Goal: Navigation & Orientation: Understand site structure

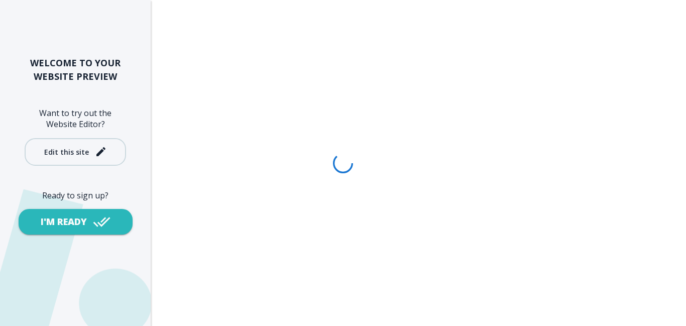
click at [83, 153] on div "Edit this site" at bounding box center [66, 152] width 45 height 8
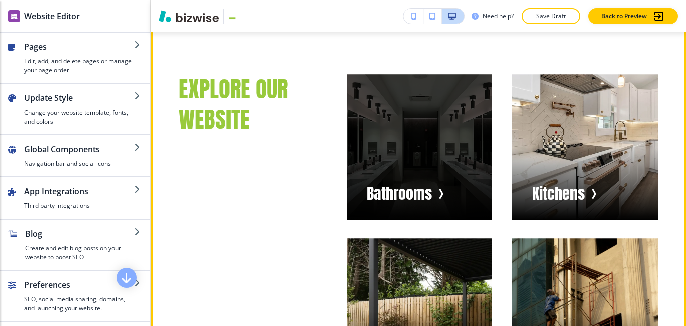
scroll to position [2223, 0]
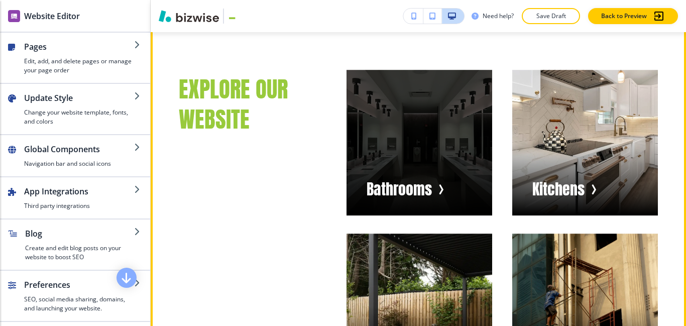
click at [453, 202] on div "button" at bounding box center [420, 143] width 146 height 146
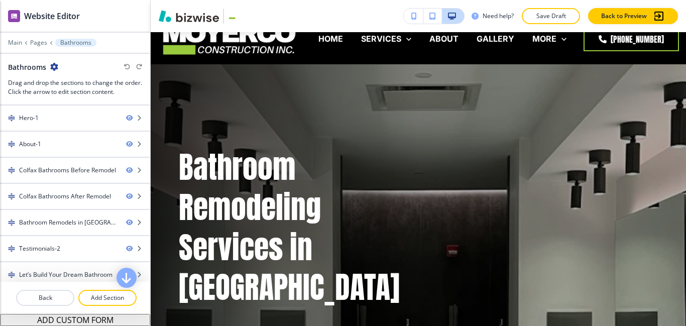
scroll to position [0, 0]
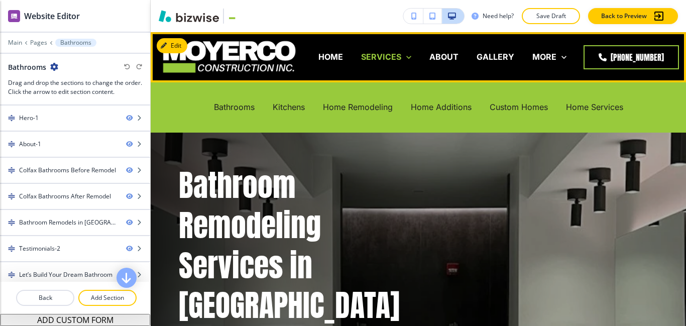
click at [414, 59] on icon at bounding box center [409, 57] width 10 height 10
click at [241, 111] on p "Bathrooms" at bounding box center [234, 107] width 41 height 12
click at [224, 112] on p "Bathrooms" at bounding box center [234, 107] width 41 height 12
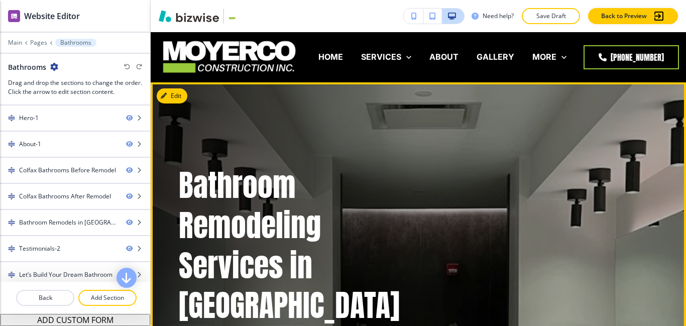
scroll to position [1, 0]
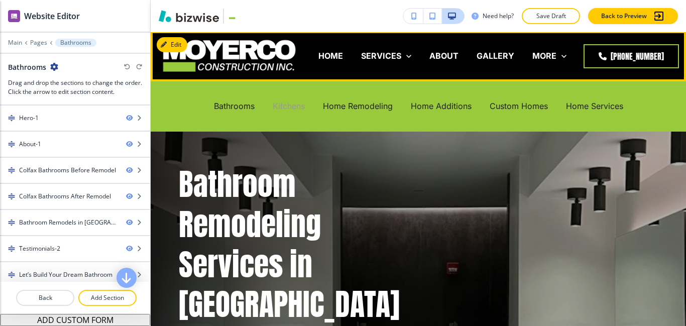
click at [284, 106] on p "Kitchens" at bounding box center [289, 106] width 32 height 12
click at [285, 107] on p "Kitchens" at bounding box center [289, 106] width 32 height 12
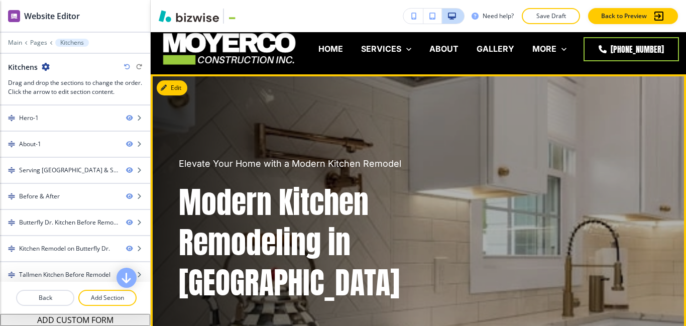
scroll to position [0, 0]
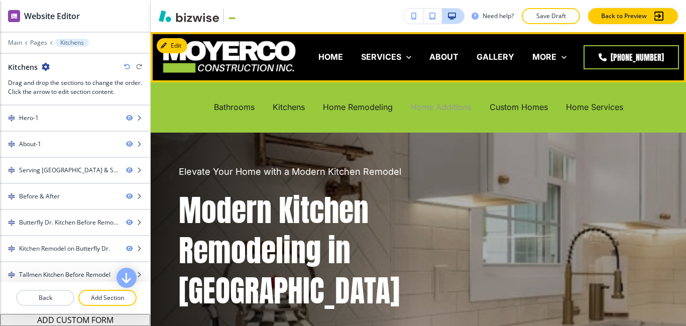
click at [441, 112] on p "Home Additions" at bounding box center [441, 107] width 61 height 12
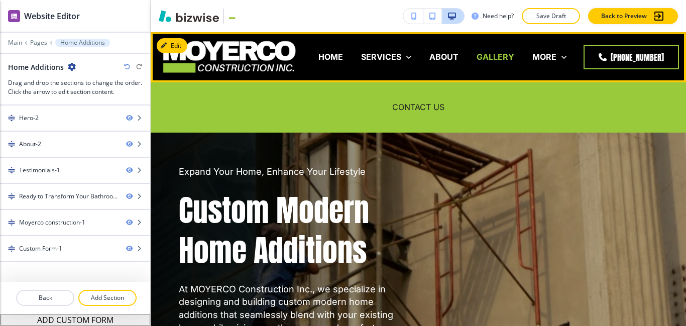
click at [508, 59] on p "GALLERY" at bounding box center [496, 57] width 38 height 12
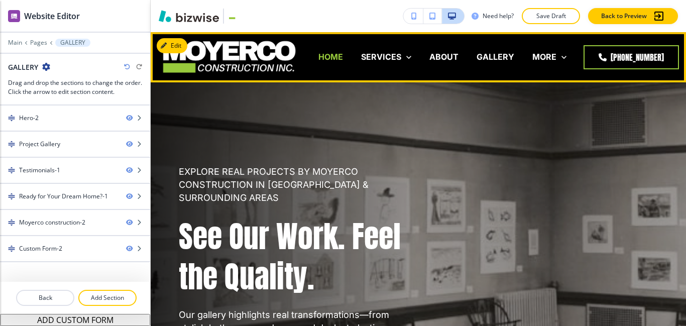
click at [335, 60] on p "HOME" at bounding box center [330, 57] width 25 height 12
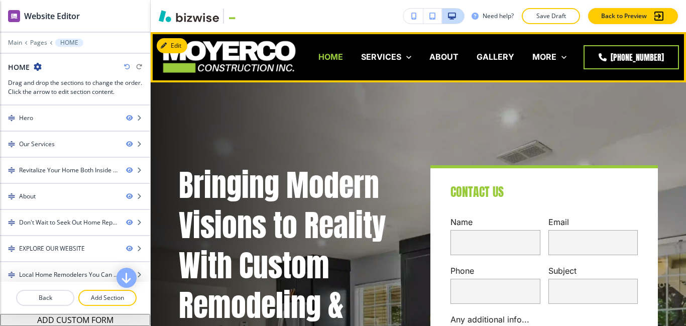
click at [343, 58] on p "HOME" at bounding box center [330, 57] width 25 height 12
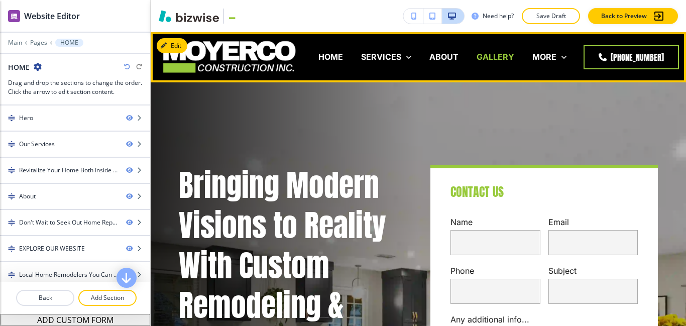
click at [514, 58] on p "GALLERY" at bounding box center [496, 57] width 38 height 12
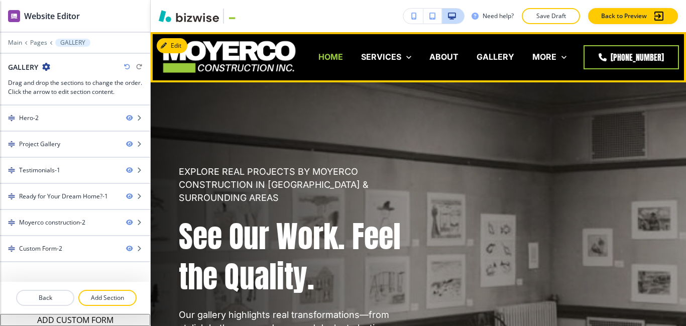
click at [341, 61] on p "HOME" at bounding box center [330, 57] width 25 height 12
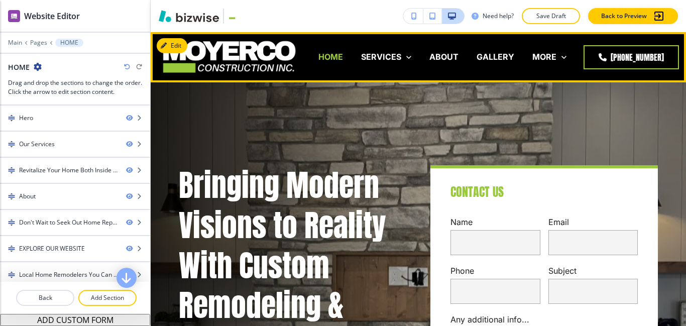
click at [343, 55] on p "HOME" at bounding box center [330, 57] width 25 height 12
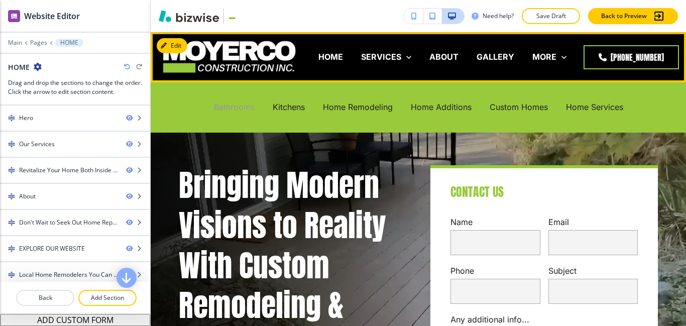
click at [235, 110] on p "Bathrooms" at bounding box center [234, 107] width 41 height 12
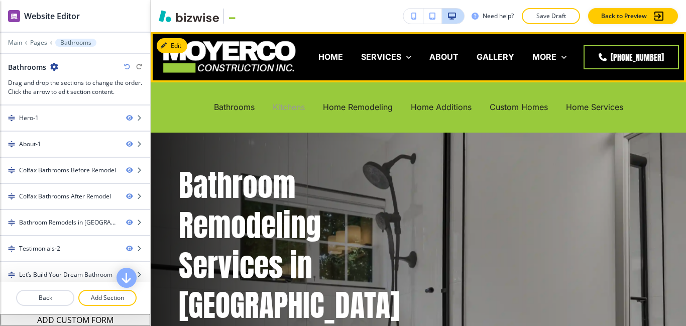
click at [291, 111] on p "Kitchens" at bounding box center [289, 107] width 32 height 12
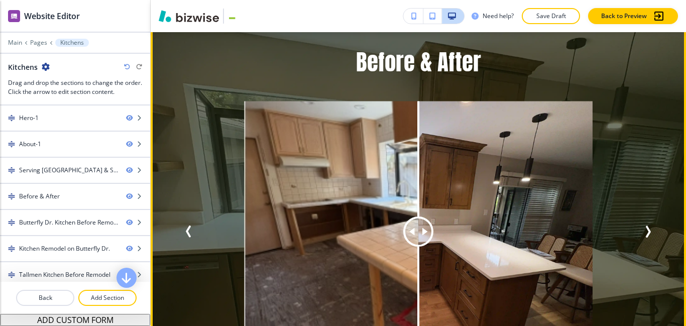
scroll to position [2004, 0]
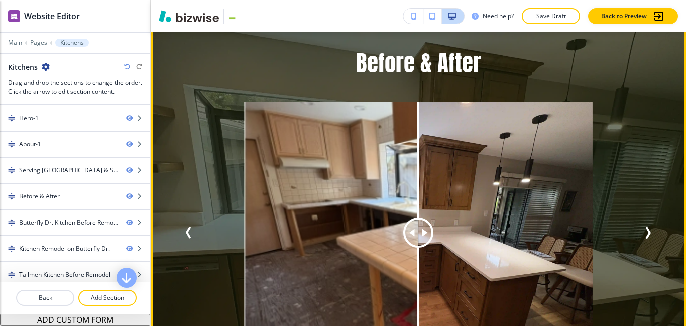
click at [649, 228] on icon "Next Slide" at bounding box center [648, 233] width 3 height 10
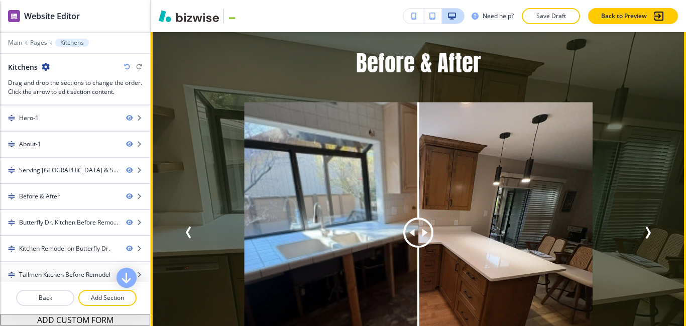
click at [649, 228] on icon "Next Slide" at bounding box center [648, 233] width 3 height 10
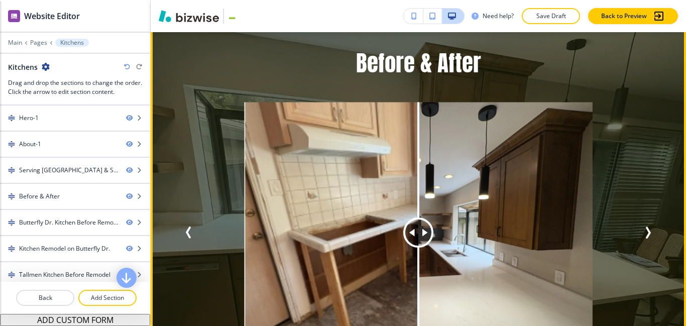
click at [649, 228] on icon "Next Slide" at bounding box center [648, 233] width 3 height 10
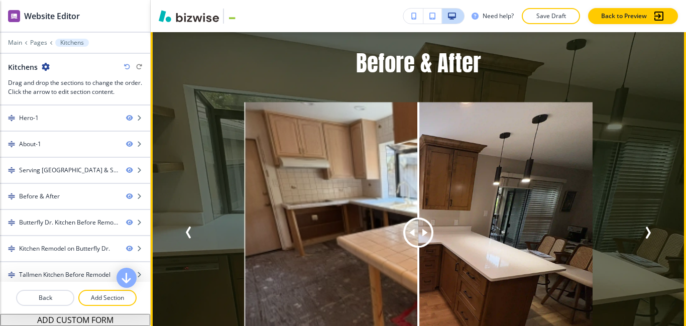
click at [648, 228] on icon "Next Slide" at bounding box center [648, 233] width 3 height 10
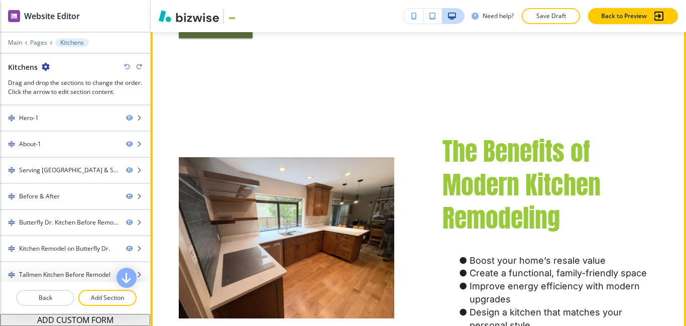
scroll to position [1451, 0]
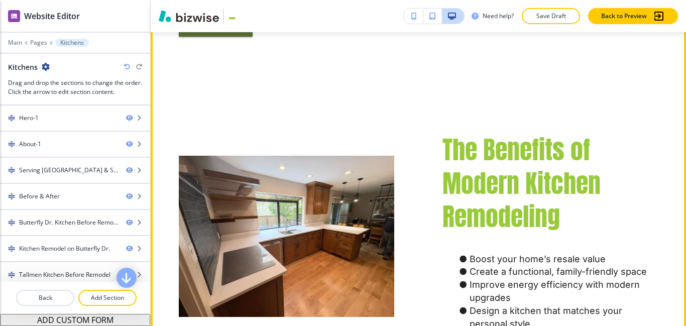
click at [361, 156] on img at bounding box center [286, 237] width 215 height 162
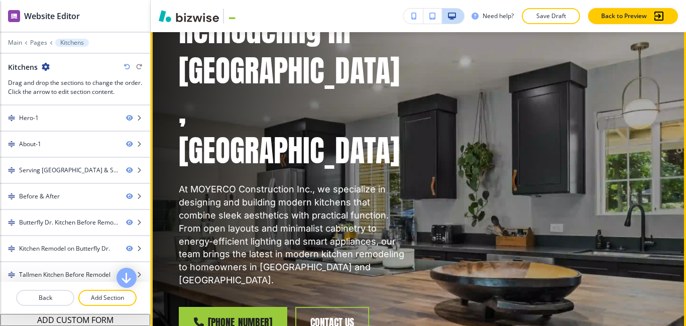
scroll to position [222, 0]
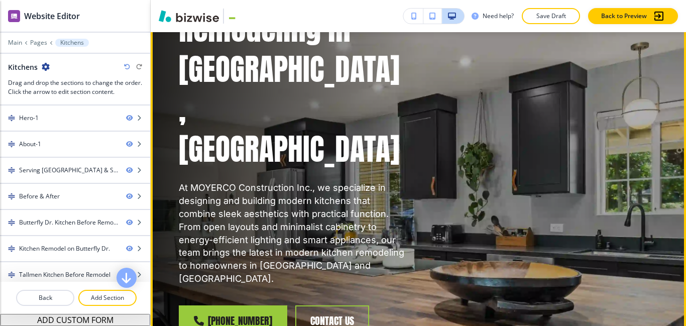
click at [449, 274] on div "Elevate Your Home with a Modern Kitchen Remodel Modern Kitchen Remodeling in [G…" at bounding box center [406, 127] width 503 height 497
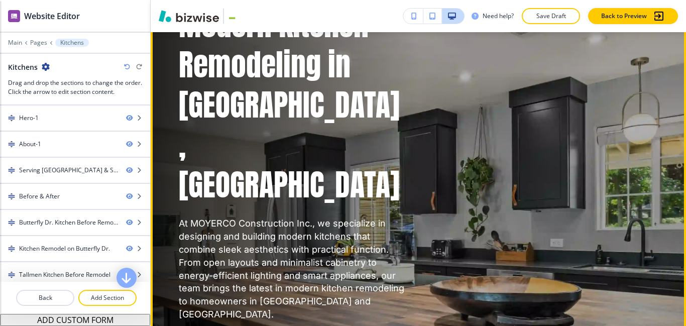
scroll to position [194, 0]
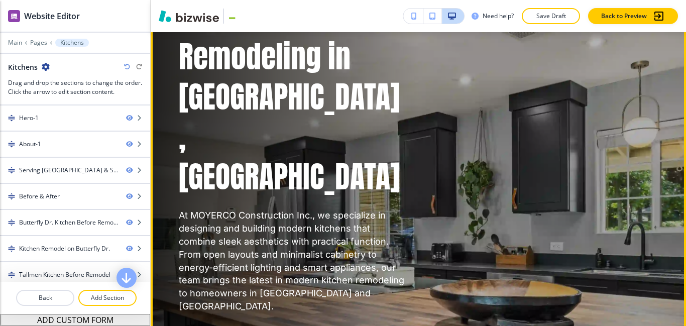
click at [489, 282] on div "Elevate Your Home with a Modern Kitchen Remodel Modern Kitchen Remodeling in [G…" at bounding box center [406, 155] width 503 height 497
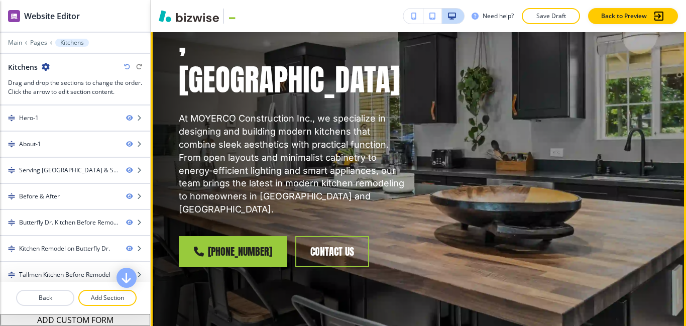
scroll to position [0, 0]
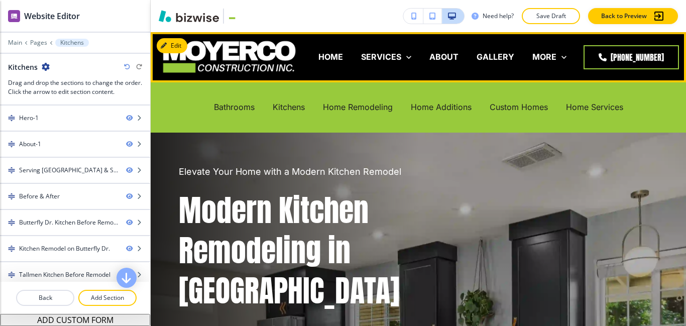
click at [230, 98] on div "Bathrooms" at bounding box center [234, 107] width 59 height 40
click at [237, 110] on p "Bathrooms" at bounding box center [234, 107] width 41 height 12
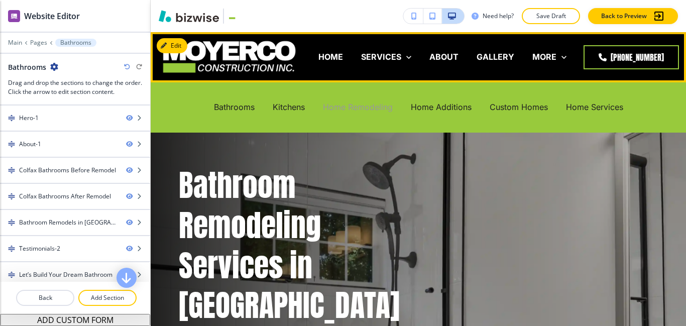
click at [378, 110] on p "Home Remodeling" at bounding box center [358, 107] width 70 height 12
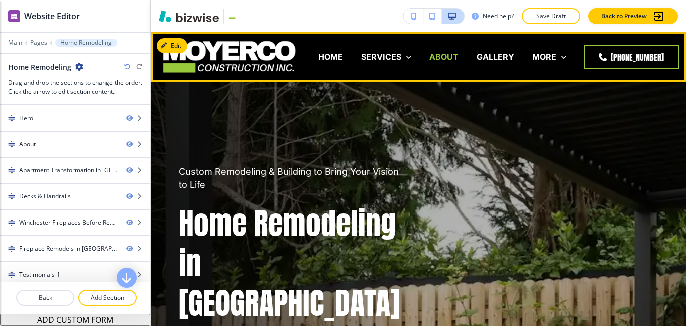
click at [456, 56] on p "ABOUT" at bounding box center [443, 57] width 29 height 12
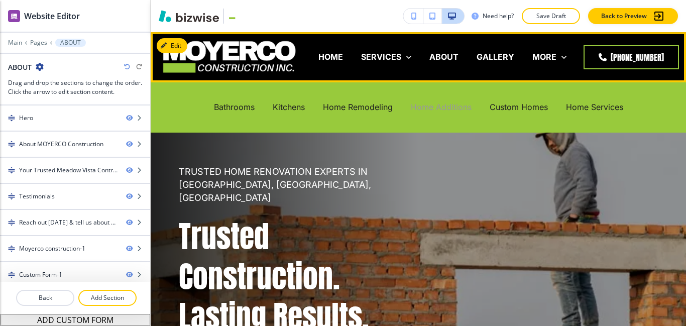
click at [451, 110] on p "Home Additions" at bounding box center [441, 107] width 61 height 12
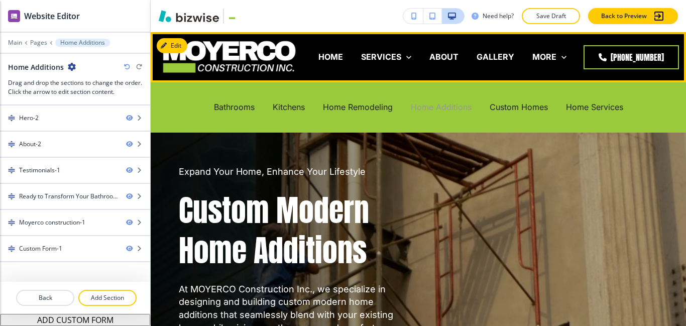
click at [447, 106] on p "Home Additions" at bounding box center [441, 107] width 61 height 12
click at [509, 109] on p "Custom Homes" at bounding box center [519, 107] width 58 height 12
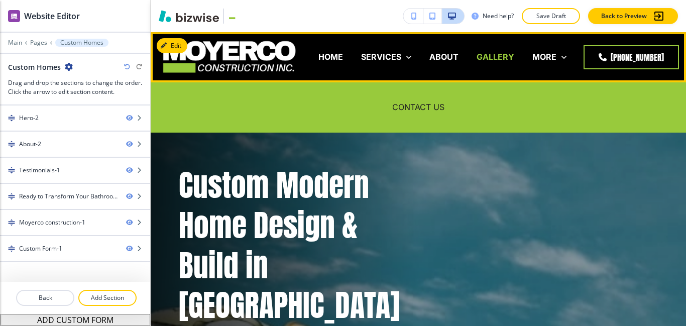
click at [511, 61] on p "GALLERY" at bounding box center [496, 57] width 38 height 12
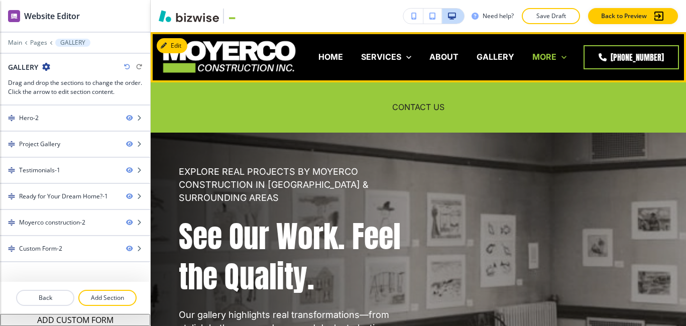
click at [569, 60] on icon at bounding box center [564, 57] width 10 height 10
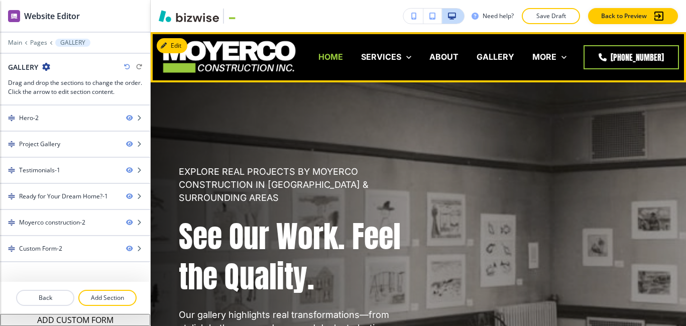
click at [333, 56] on p "HOME" at bounding box center [330, 57] width 25 height 12
